Goal: Navigation & Orientation: Find specific page/section

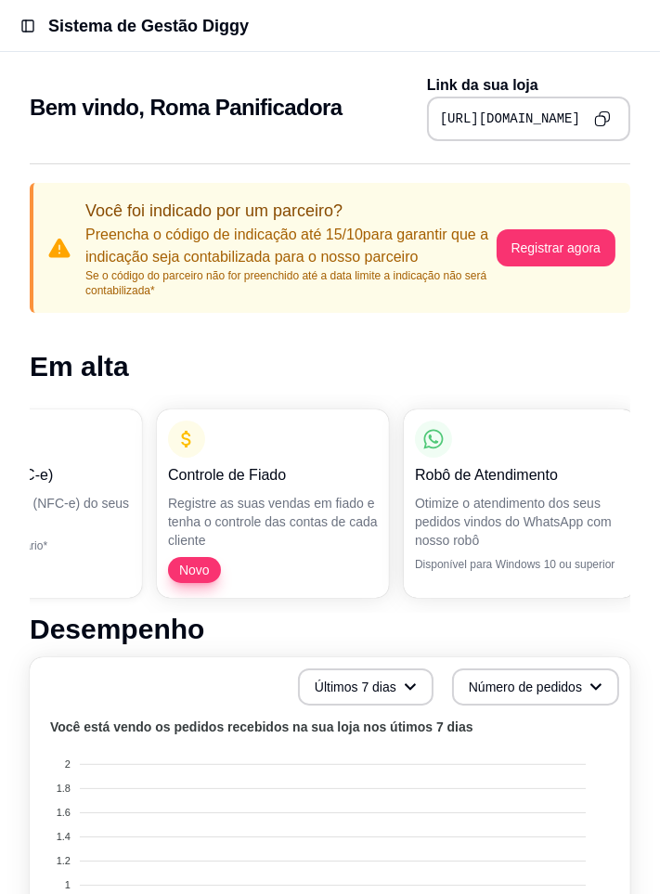
scroll to position [0, 895]
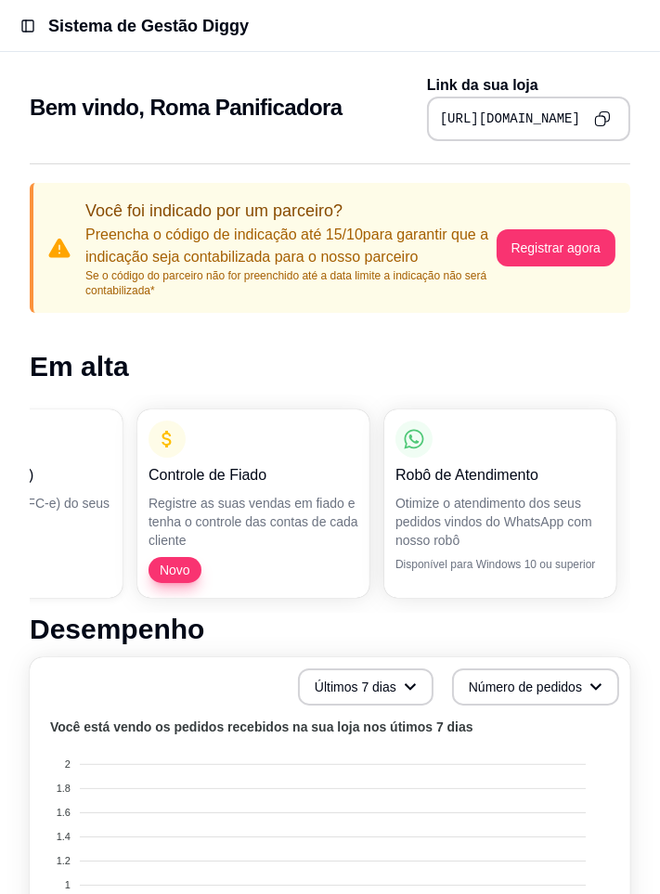
click at [505, 522] on p "Otimize o atendimento dos seus pedidos vindos do WhatsApp com nosso robô" at bounding box center [501, 522] width 210 height 56
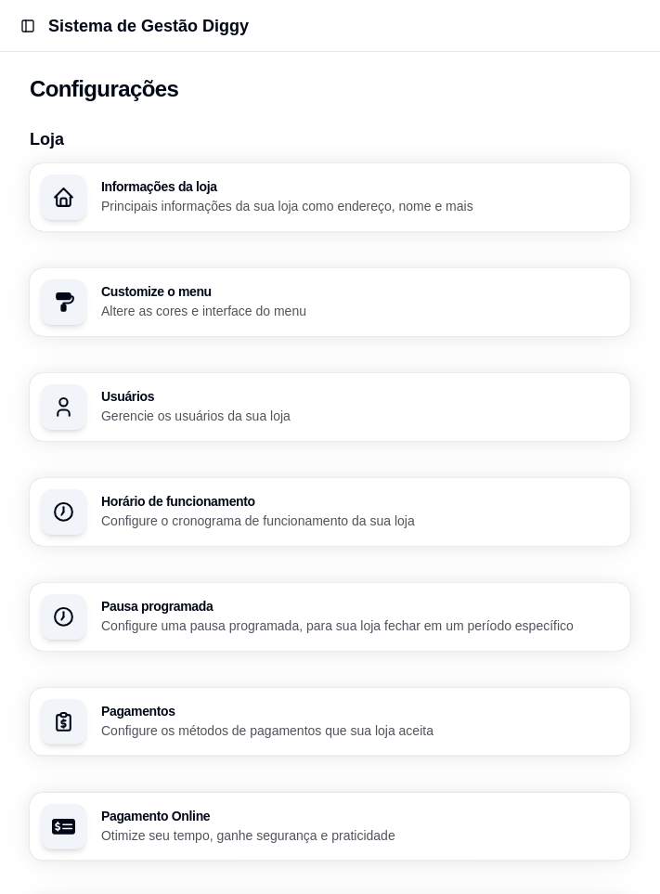
click at [22, 29] on button "Toggle Sidebar" at bounding box center [28, 26] width 26 height 26
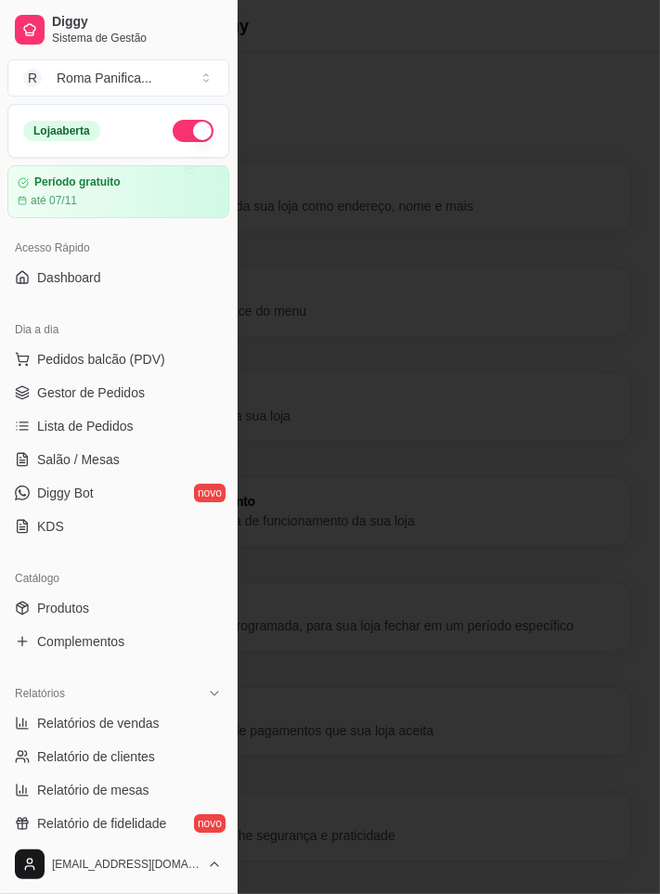
click at [91, 489] on span "Diggy Bot" at bounding box center [65, 493] width 57 height 19
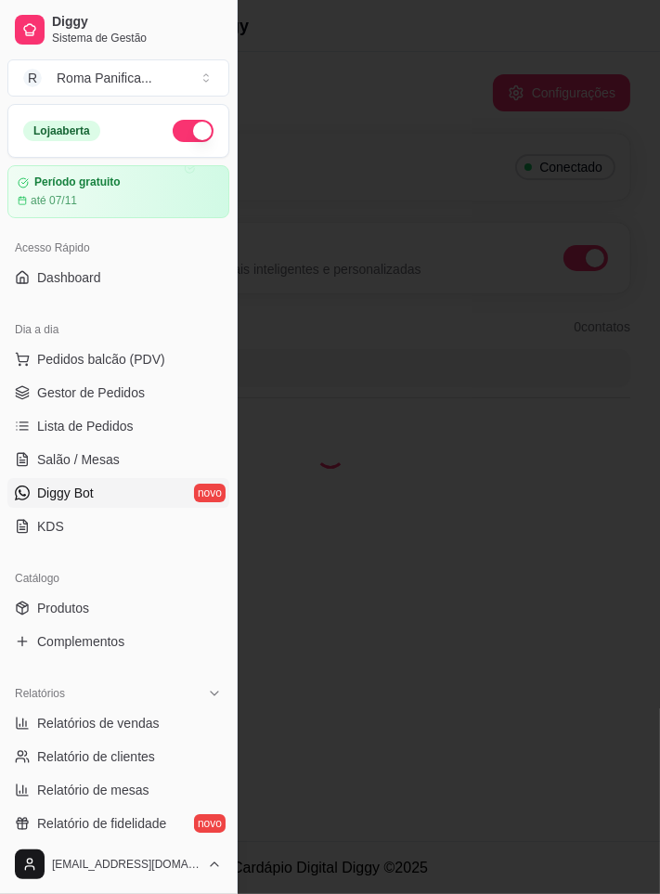
click at [437, 175] on div at bounding box center [330, 447] width 660 height 894
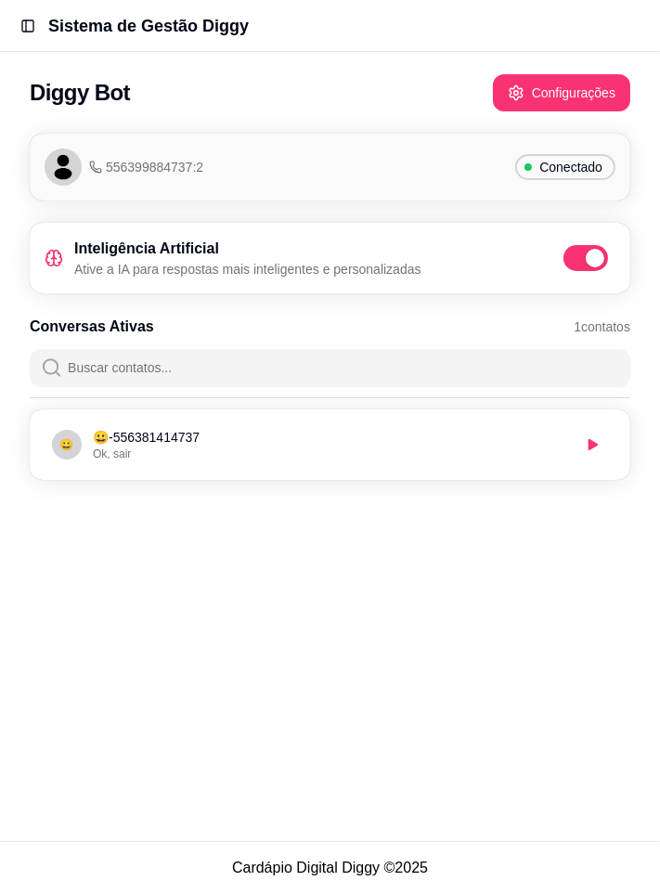
click at [518, 442] on p "😀 - 556381414737" at bounding box center [332, 437] width 478 height 19
click at [394, 462] on li "😀 😀 - 556381414737 Ok, sair" at bounding box center [330, 445] width 579 height 48
click at [389, 468] on li "😀 😀 - 556381414737 Ok, sair" at bounding box center [330, 445] width 579 height 48
click at [397, 461] on div "Ok, sair" at bounding box center [332, 454] width 478 height 15
click at [412, 436] on p "😀 - 556381414737" at bounding box center [332, 437] width 478 height 19
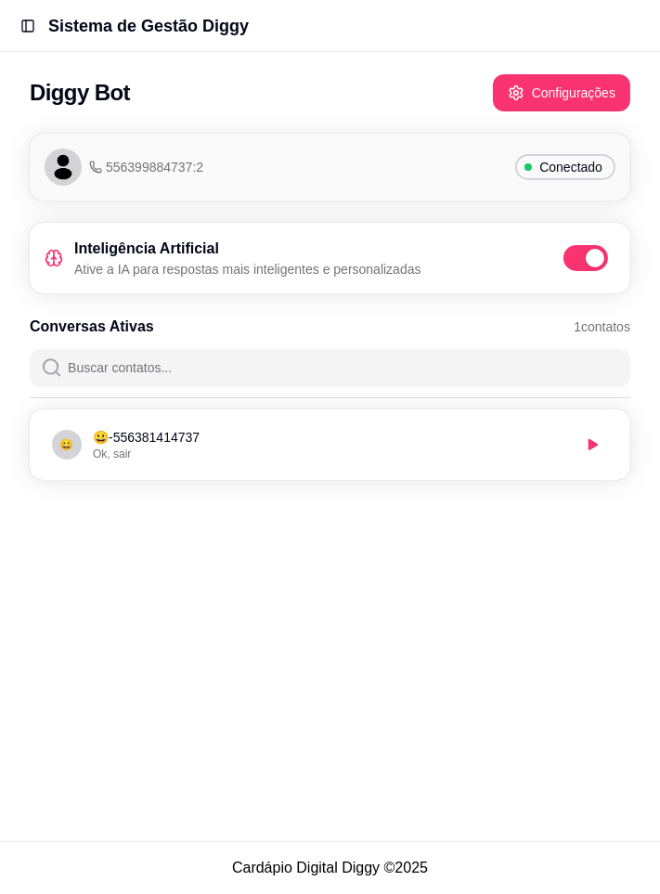
click at [415, 442] on p "😀 - 556381414737" at bounding box center [332, 437] width 478 height 19
click at [589, 107] on button "Configurações" at bounding box center [562, 93] width 134 height 36
click at [30, 18] on button "Toggle Sidebar" at bounding box center [28, 26] width 26 height 26
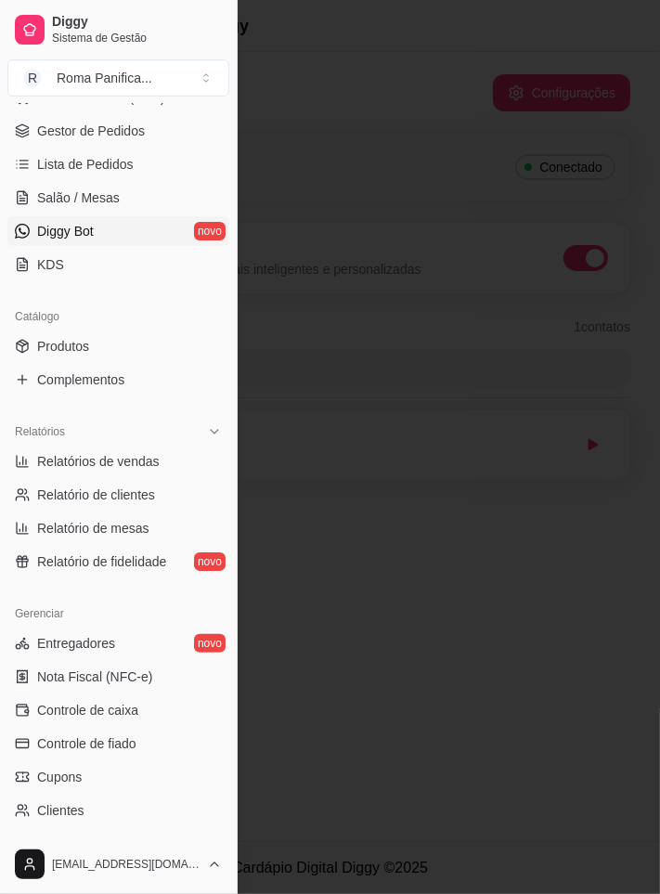
scroll to position [265, 0]
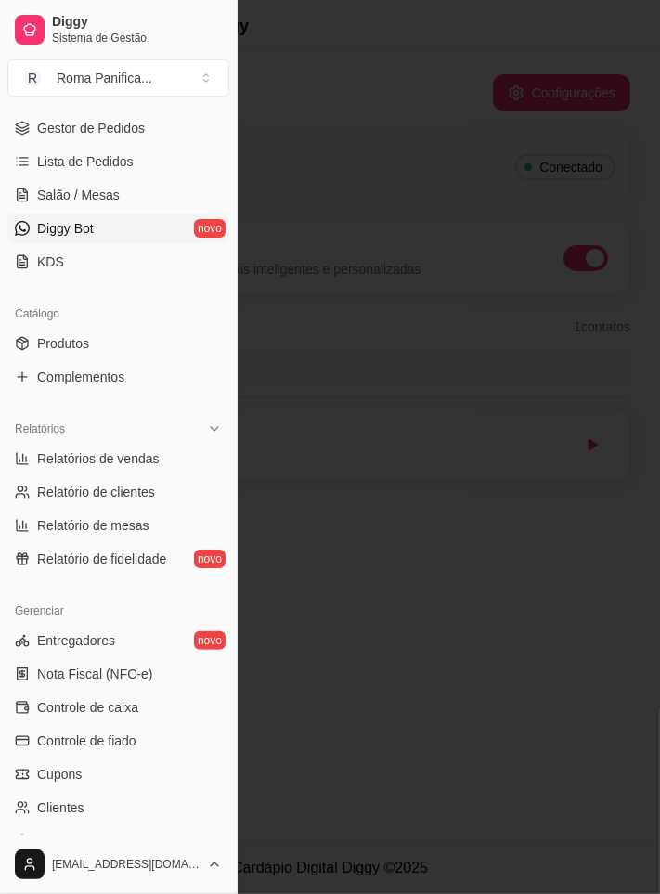
click at [59, 347] on span "Produtos" at bounding box center [63, 343] width 52 height 19
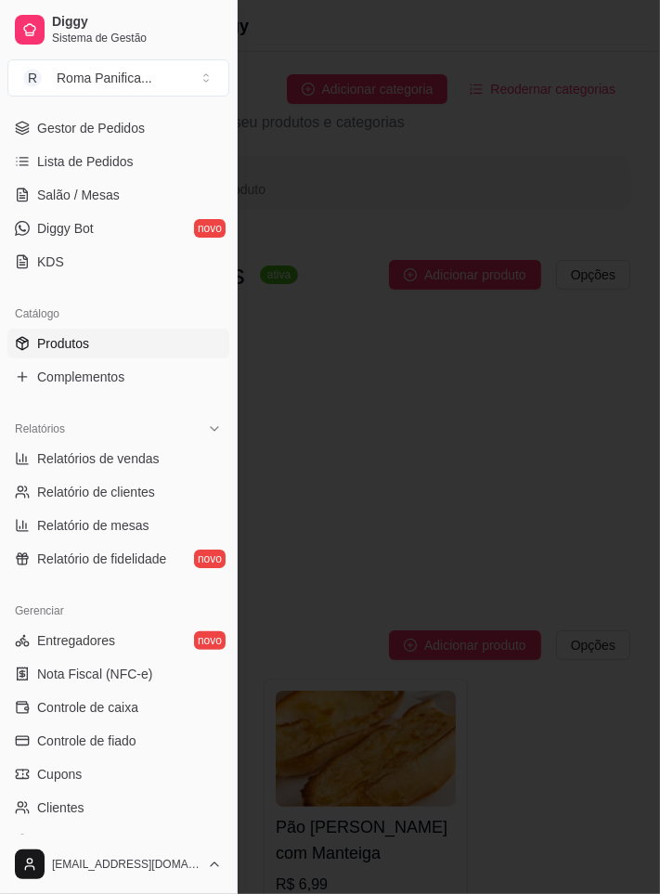
click at [286, 464] on div at bounding box center [330, 447] width 660 height 894
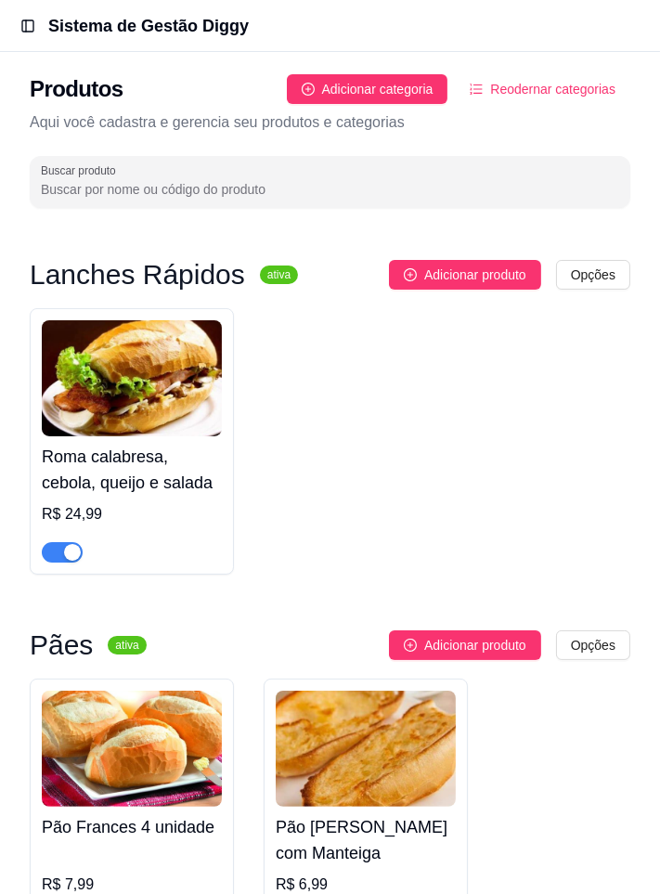
click at [598, 274] on html "Toggle Sidebar Sistema de Gestão Diggy Produtos Adicionar categoria Reodernar c…" at bounding box center [330, 447] width 660 height 894
click at [589, 472] on html "Toggle Sidebar Sistema de Gestão Diggy Produtos Adicionar categoria Reodernar c…" at bounding box center [330, 447] width 660 height 894
click at [30, 33] on button "Toggle Sidebar" at bounding box center [28, 26] width 26 height 26
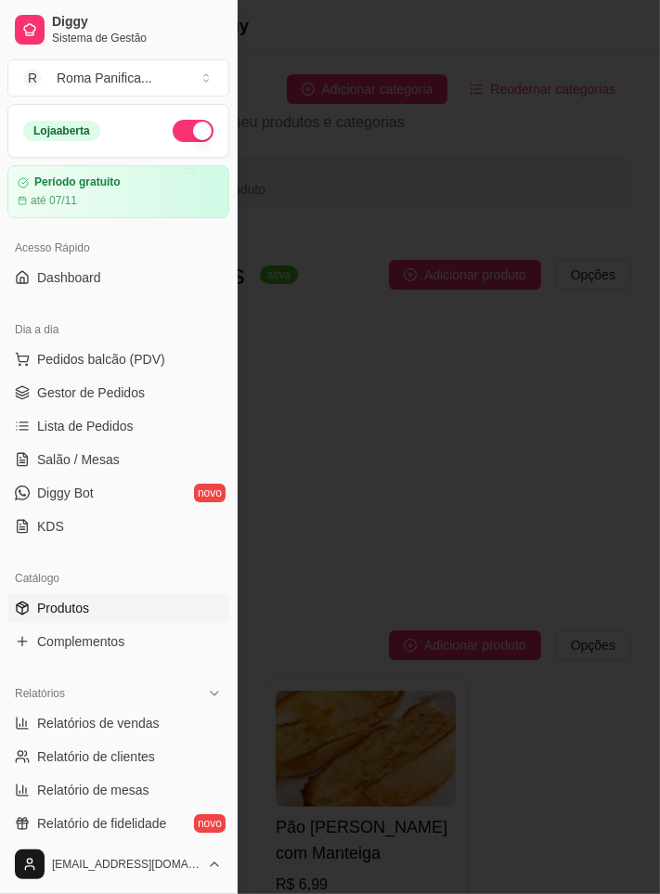
click at [31, 414] on link "Lista de Pedidos" at bounding box center [118, 426] width 222 height 30
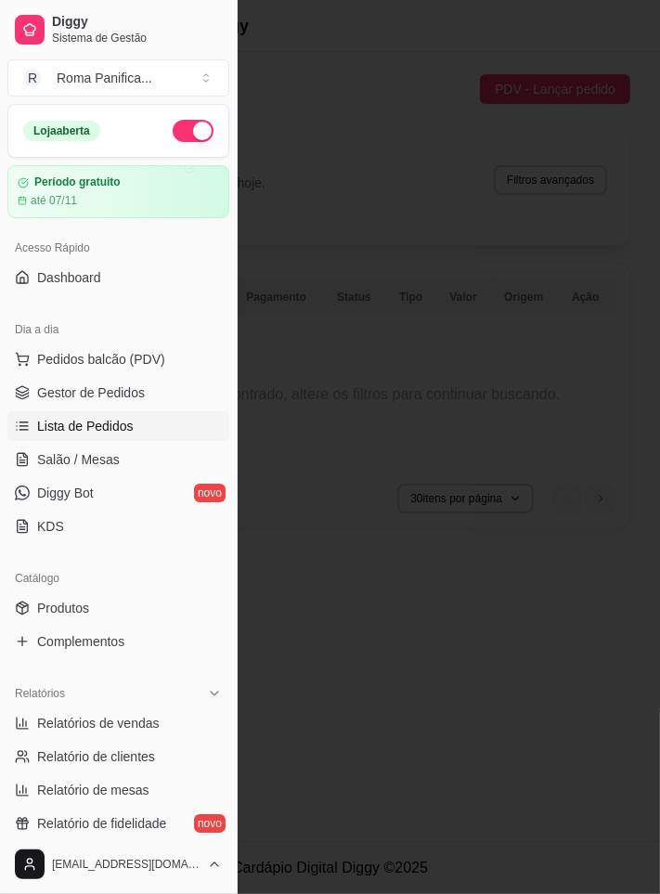
click at [46, 398] on span "Gestor de Pedidos" at bounding box center [91, 393] width 108 height 19
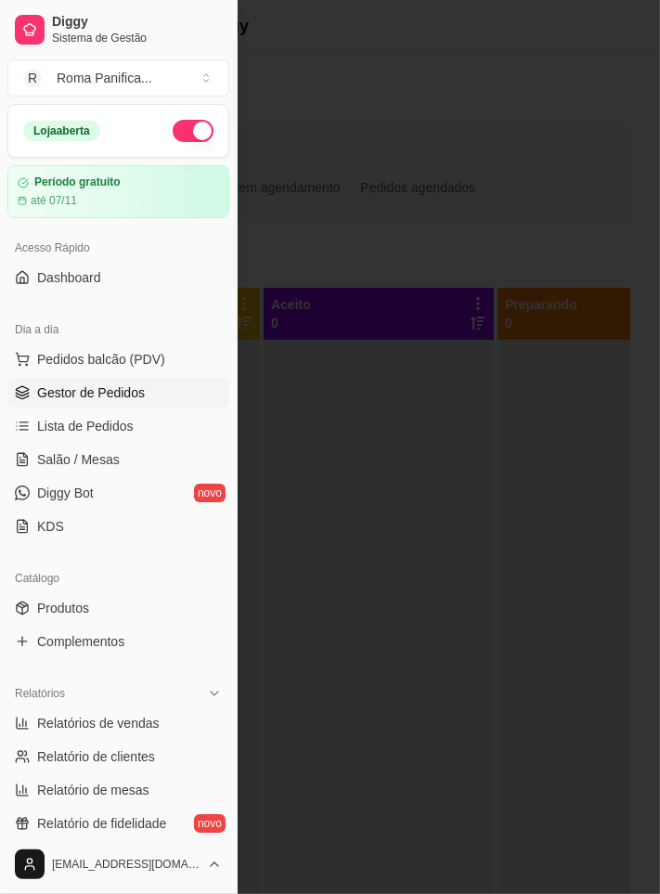
click at [539, 504] on div at bounding box center [330, 447] width 660 height 894
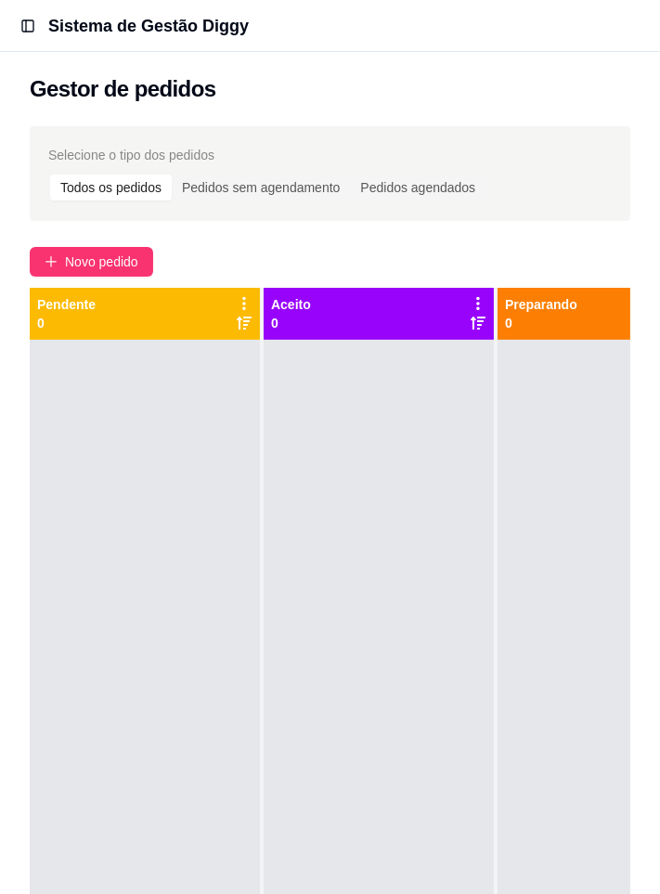
click at [26, 26] on button "Toggle Sidebar" at bounding box center [28, 26] width 26 height 26
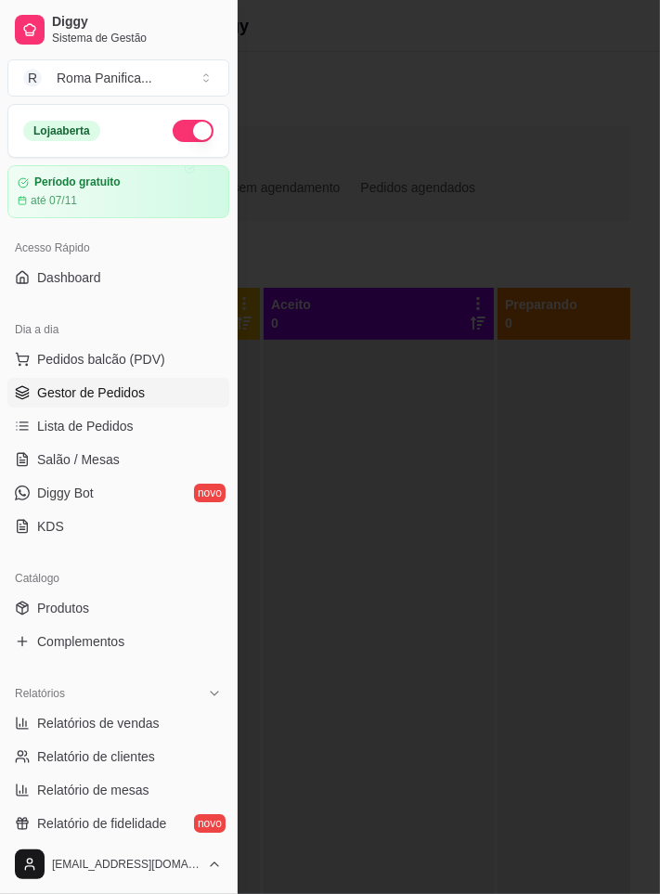
click at [51, 273] on span "Dashboard" at bounding box center [69, 277] width 64 height 19
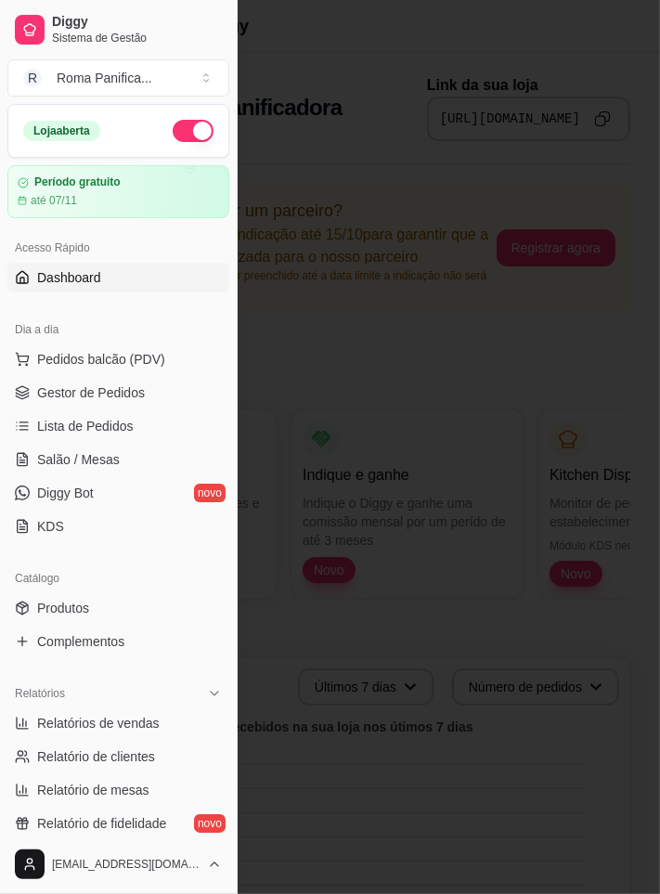
click at [617, 309] on div at bounding box center [330, 447] width 660 height 894
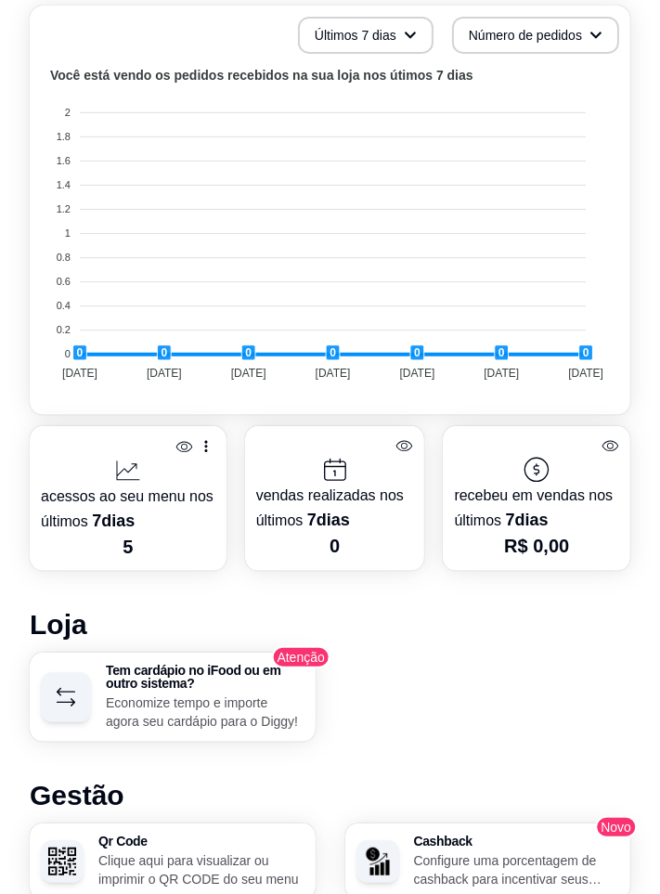
scroll to position [651, 0]
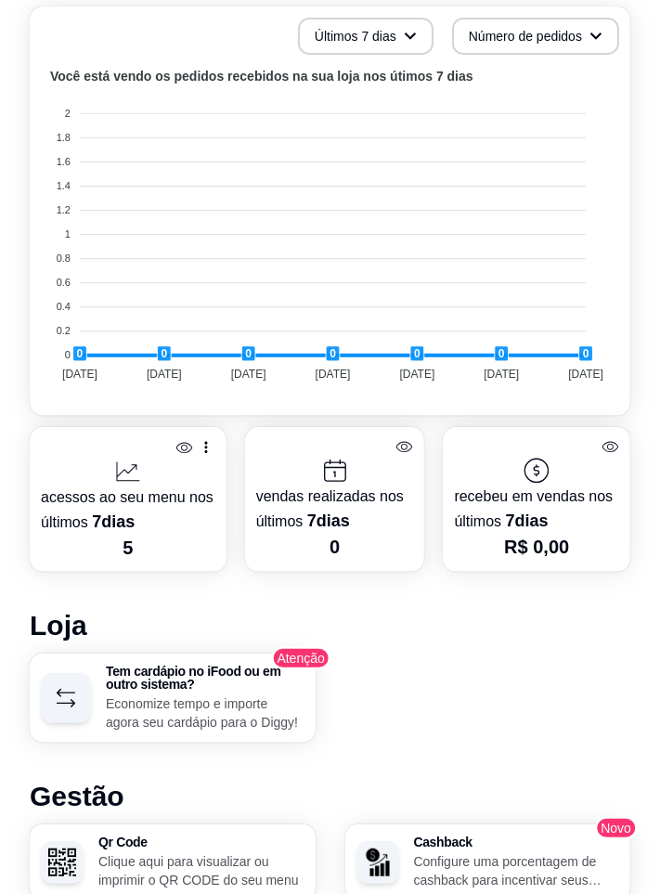
click at [32, 406] on div "Últimos 7 dias Número de pedidos Você está vendo os pedidos recebidos na sua lo…" at bounding box center [330, 212] width 601 height 410
click at [99, 496] on p "acessos ao seu menu nos últimos 7 dias" at bounding box center [128, 511] width 175 height 48
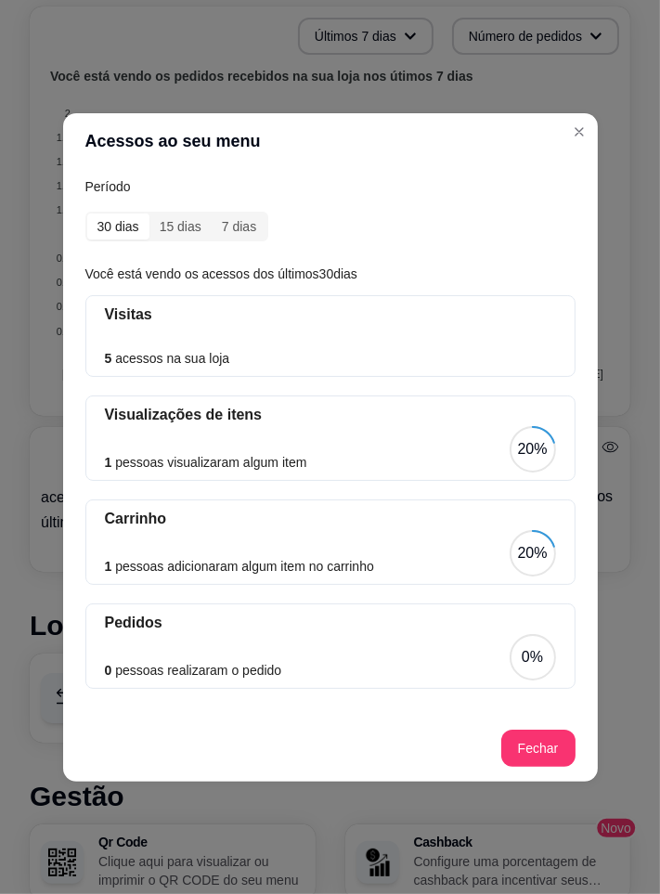
click at [581, 137] on foreignobject at bounding box center [330, 228] width 579 height 325
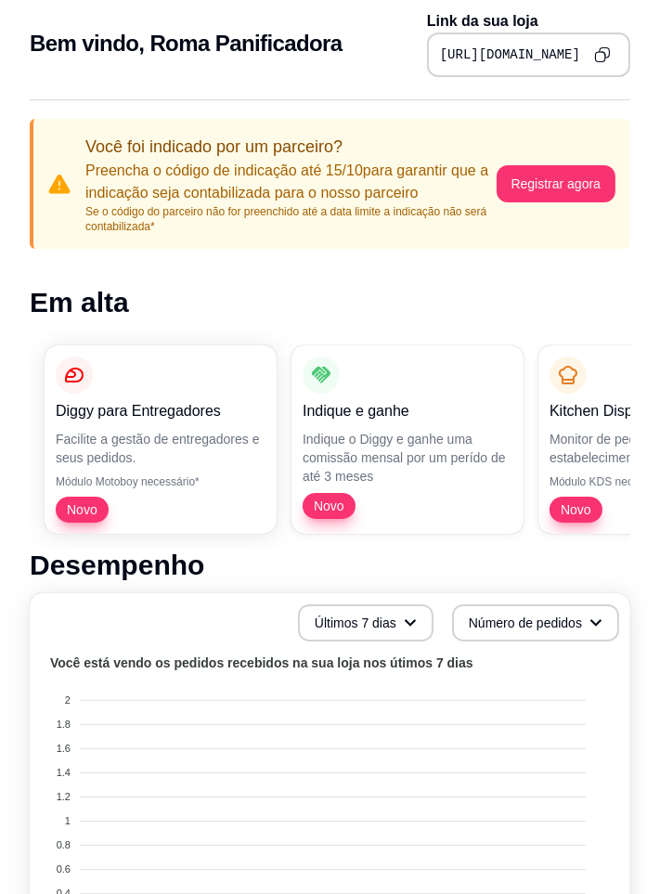
scroll to position [63, 0]
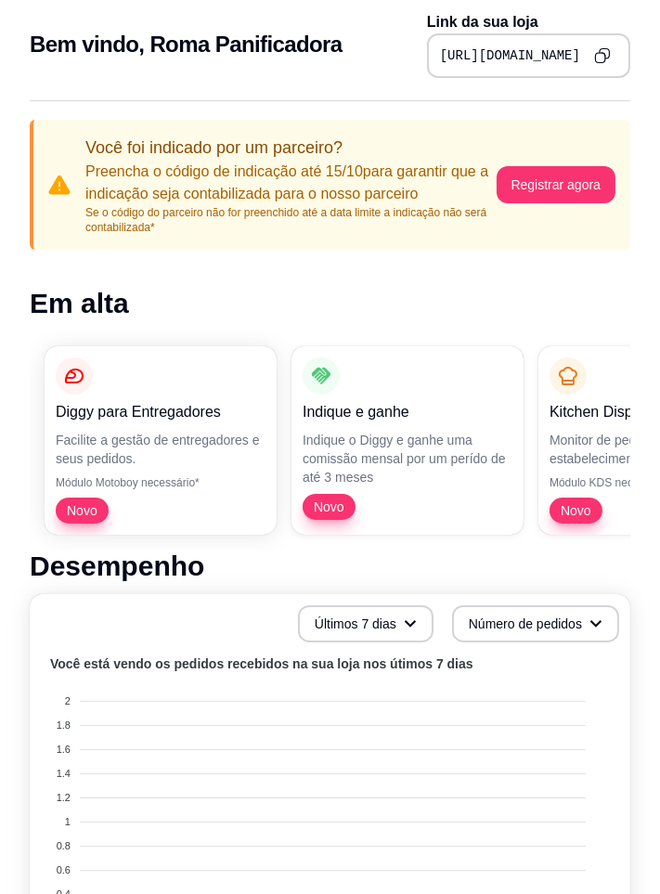
click at [607, 59] on icon "Copy to clipboard" at bounding box center [602, 55] width 17 height 17
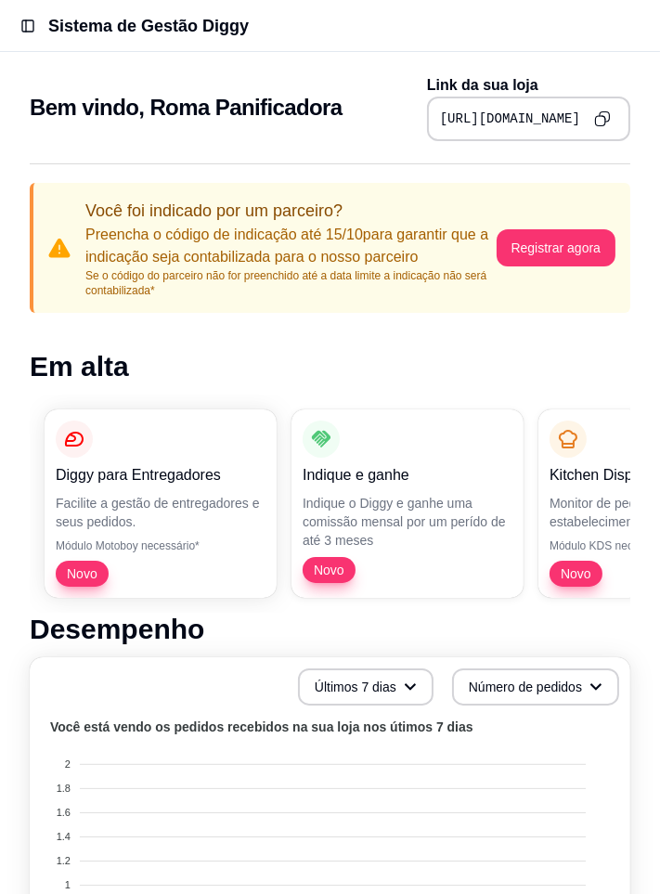
click at [605, 117] on icon "Copy to clipboard" at bounding box center [604, 118] width 4 height 4
